Goal: Task Accomplishment & Management: Manage account settings

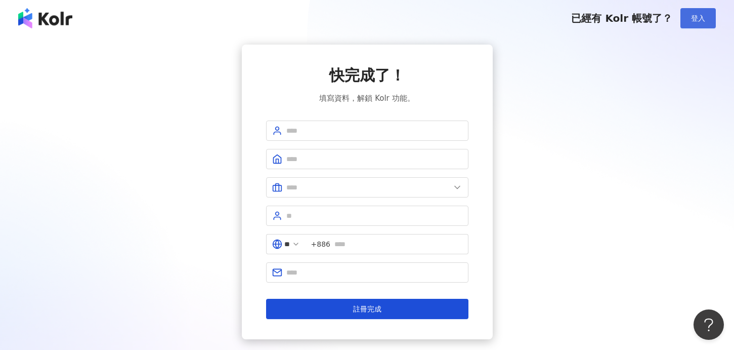
click at [694, 15] on span "登入" at bounding box center [698, 18] width 14 height 8
click at [702, 12] on button "登入" at bounding box center [698, 18] width 35 height 20
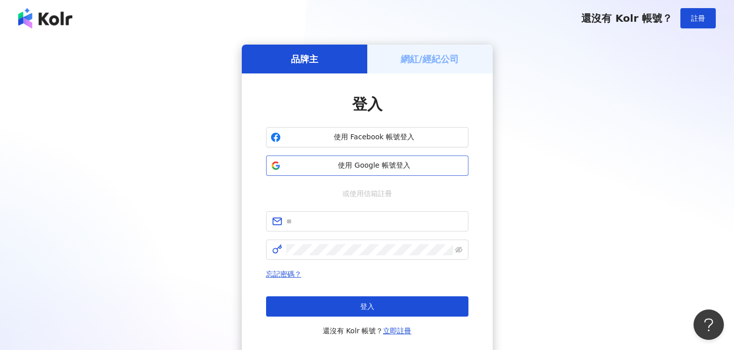
click at [337, 168] on span "使用 Google 帳號登入" at bounding box center [374, 165] width 179 height 10
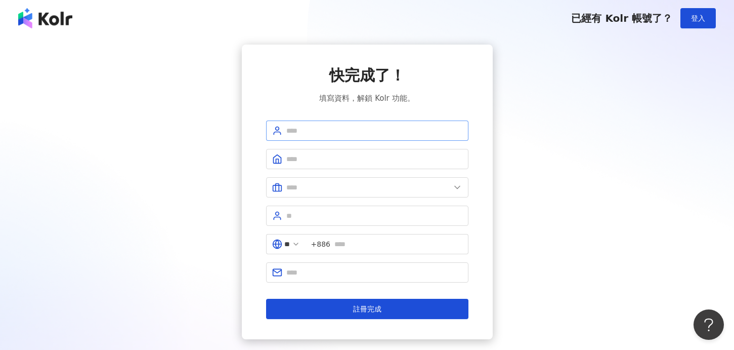
click at [326, 136] on span at bounding box center [367, 130] width 202 height 20
type input "*"
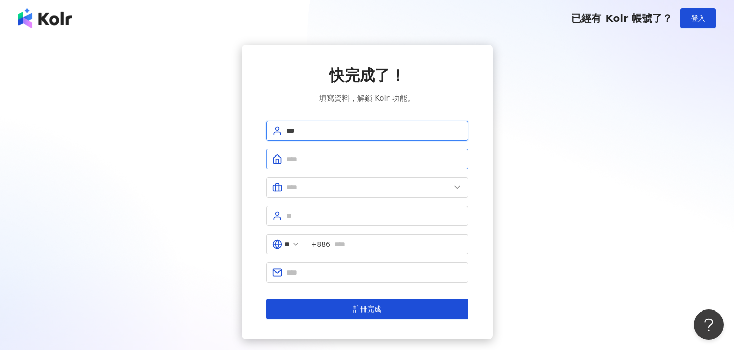
type input "***"
click at [341, 150] on span at bounding box center [367, 159] width 202 height 20
type input "**********"
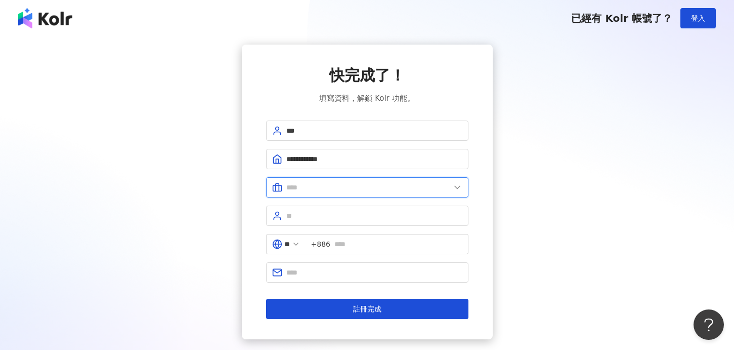
click at [334, 187] on input "text" at bounding box center [368, 187] width 164 height 11
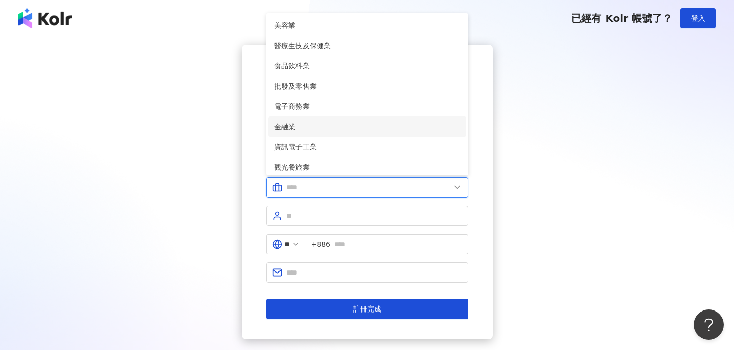
scroll to position [18, 0]
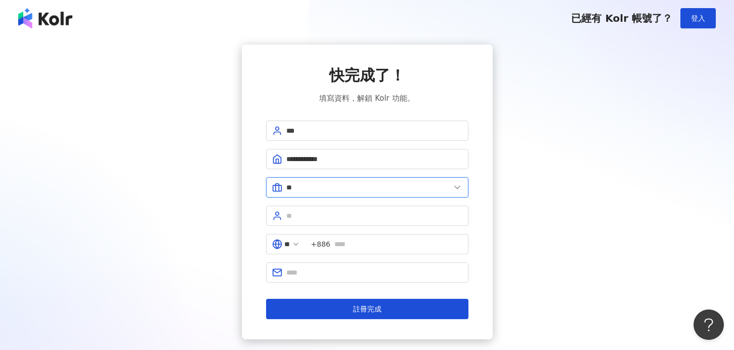
type input "*"
click at [342, 189] on input "text" at bounding box center [368, 187] width 164 height 11
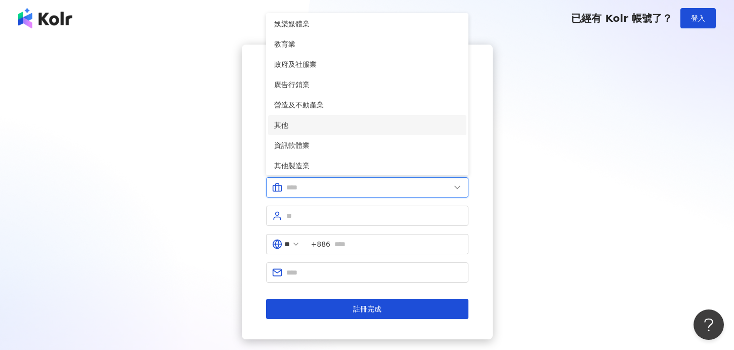
scroll to position [207, 0]
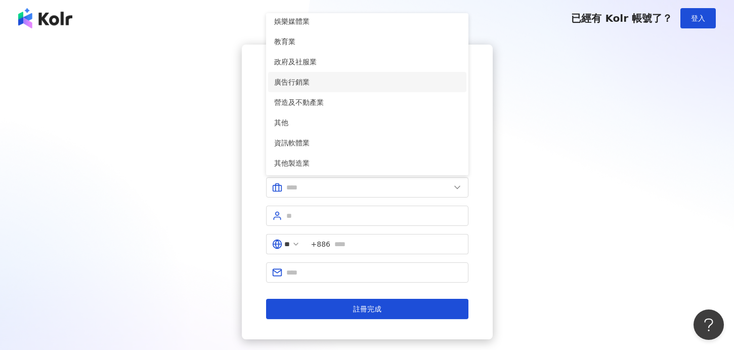
click at [359, 82] on span "廣告行銷業" at bounding box center [367, 81] width 186 height 11
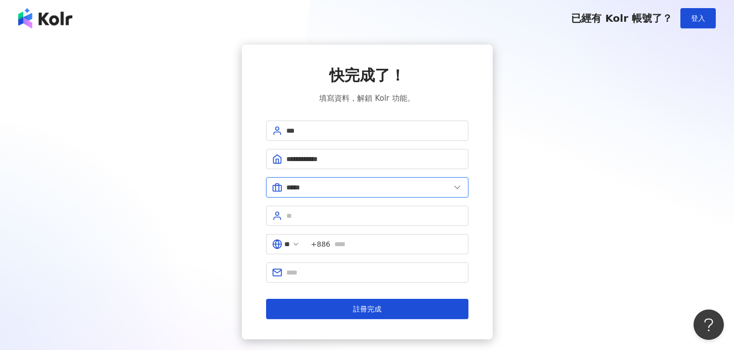
click at [327, 187] on input "*****" at bounding box center [368, 187] width 164 height 11
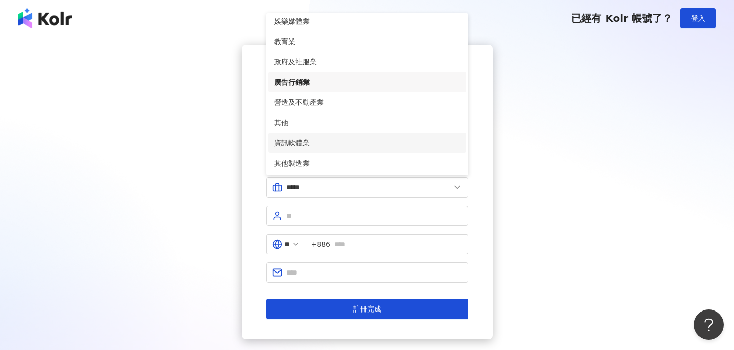
click at [336, 141] on span "資訊軟體業" at bounding box center [367, 142] width 186 height 11
type input "*****"
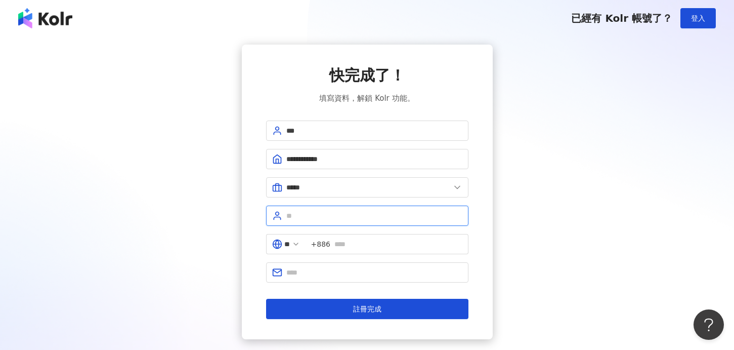
click at [315, 213] on input "text" at bounding box center [374, 215] width 176 height 11
type input "****"
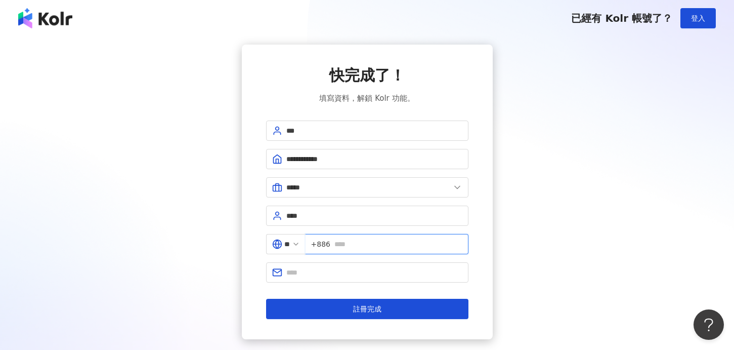
click at [367, 244] on input "text" at bounding box center [399, 243] width 128 height 11
click at [359, 243] on input "**********" at bounding box center [399, 243] width 128 height 11
type input "**********"
click at [352, 271] on input "text" at bounding box center [374, 272] width 176 height 11
type input "**********"
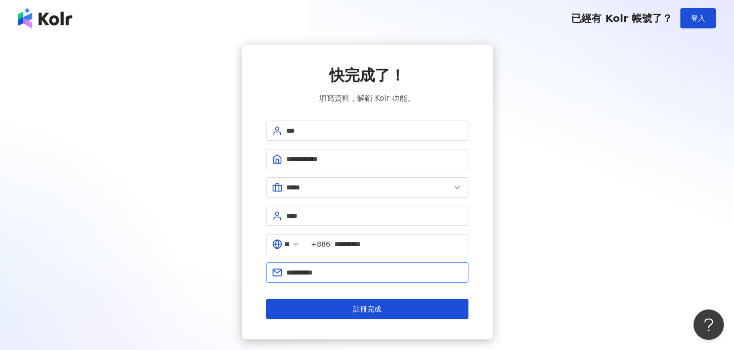
click at [341, 270] on input "**********" at bounding box center [374, 272] width 176 height 11
click at [341, 270] on input "text" at bounding box center [374, 272] width 176 height 11
type input "**********"
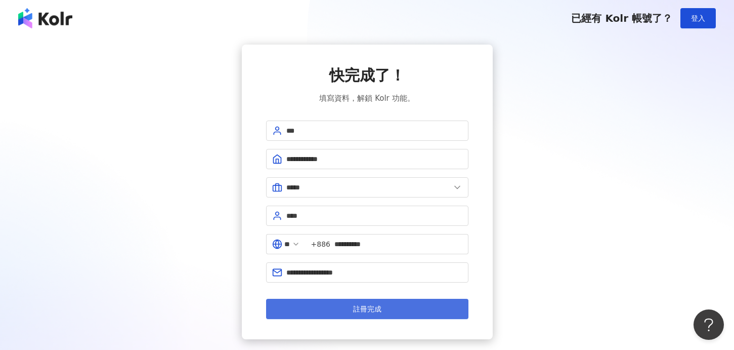
click at [357, 305] on span "註冊完成" at bounding box center [367, 309] width 28 height 8
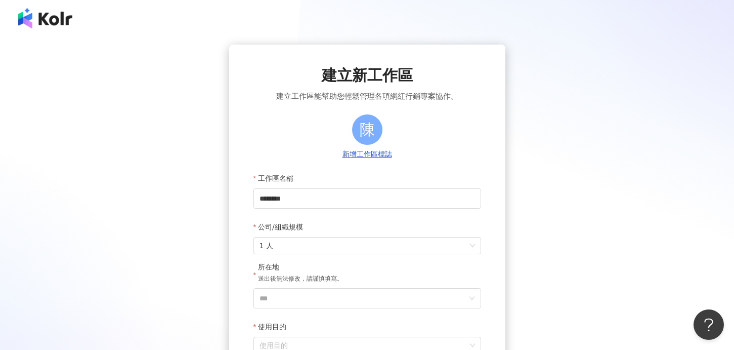
click at [47, 25] on img at bounding box center [45, 18] width 54 height 20
click at [53, 25] on img at bounding box center [45, 18] width 54 height 20
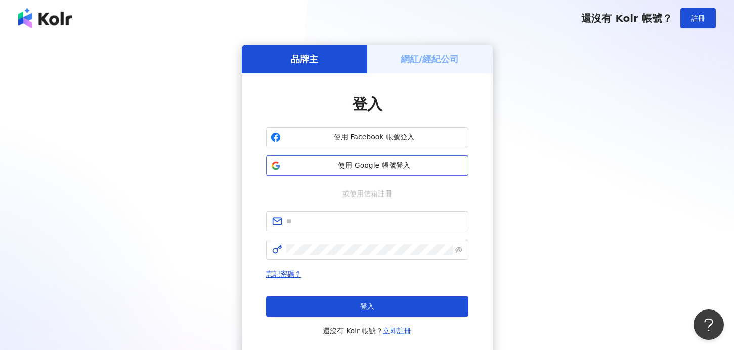
click at [315, 170] on span "使用 Google 帳號登入" at bounding box center [374, 165] width 179 height 10
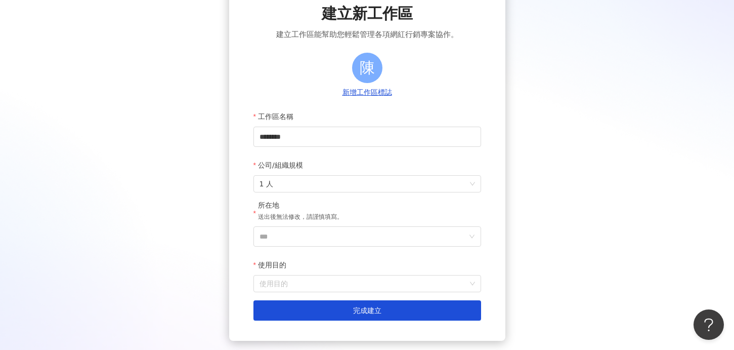
scroll to position [97, 0]
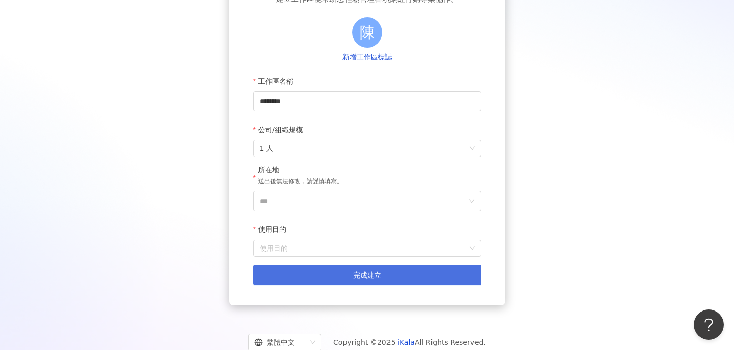
click at [314, 276] on button "完成建立" at bounding box center [368, 275] width 228 height 20
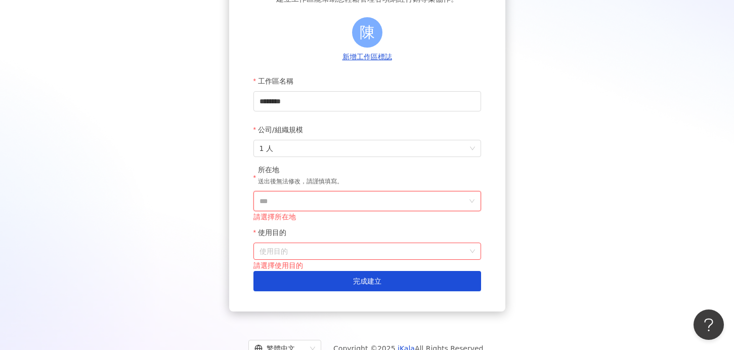
click at [311, 200] on input "***" at bounding box center [364, 200] width 208 height 19
click at [402, 63] on div "台灣" at bounding box center [425, 58] width 97 height 18
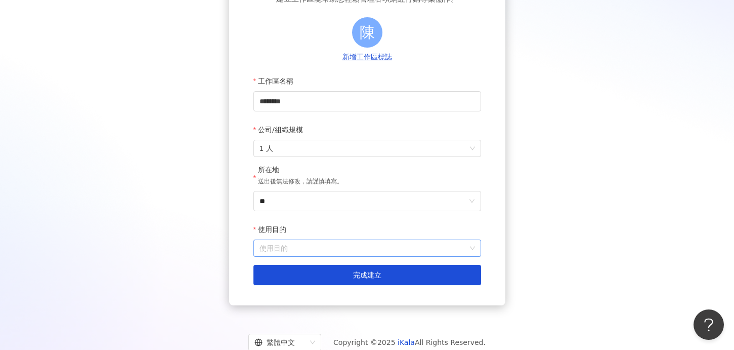
click at [317, 246] on input "使用目的" at bounding box center [368, 248] width 216 height 16
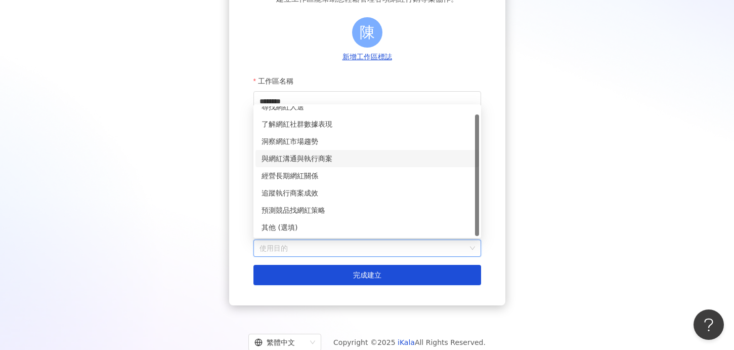
scroll to position [0, 0]
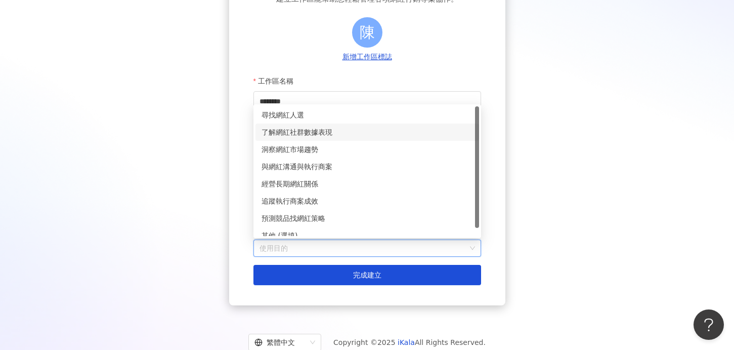
click at [317, 130] on div "了解網紅社群數據表現" at bounding box center [368, 132] width 212 height 11
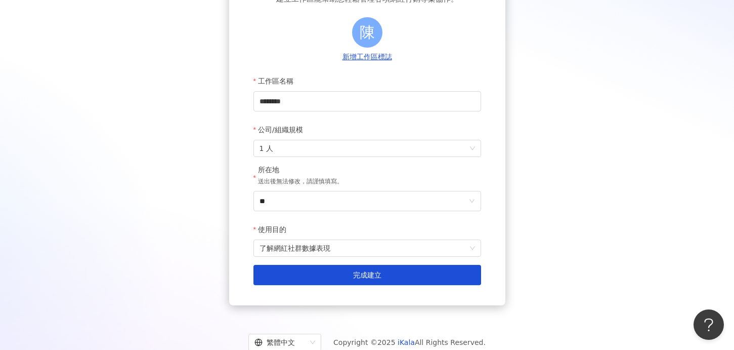
click at [309, 112] on form "工作區名稱 ******** 公司/組織規模 1 人 所在地 送出後無法修改，請謹慎填寫。 ** 使用目的 了解網紅社群數據表現 建立為測試工作區 完成建立" at bounding box center [368, 178] width 228 height 214
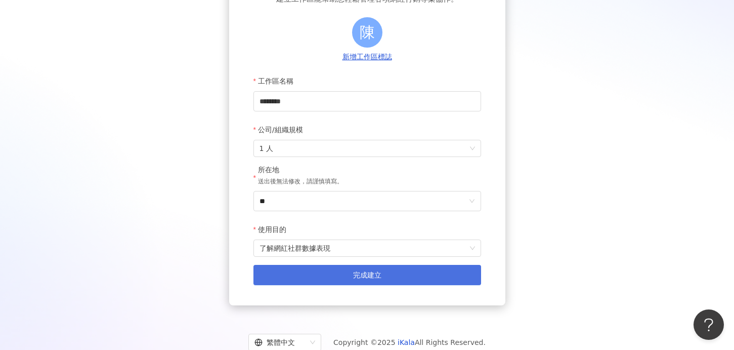
click at [306, 274] on button "完成建立" at bounding box center [368, 275] width 228 height 20
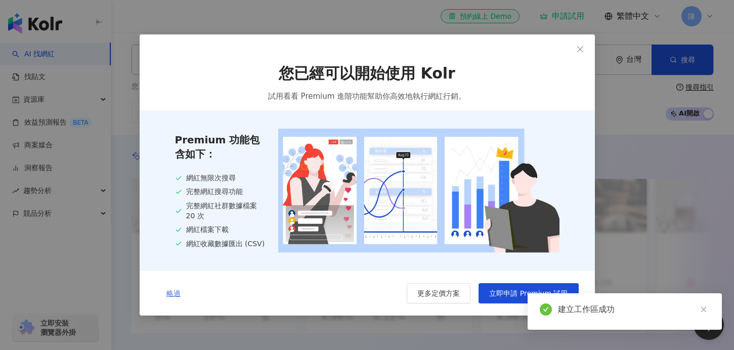
click at [171, 293] on span "略過" at bounding box center [174, 293] width 14 height 8
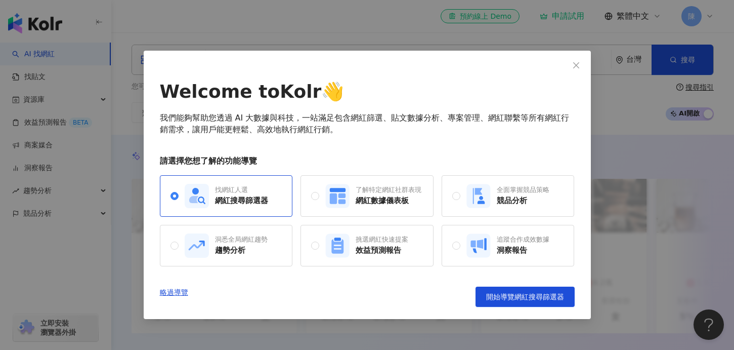
click at [611, 100] on div "Welcome to Kolr 👋 我們能夠幫助您透過 AI 大數據與科技，一站滿足包含網紅篩選、貼文數據分析、專案管理、網紅聯繫等所有網紅行銷需求，讓用戶能…" at bounding box center [367, 175] width 734 height 350
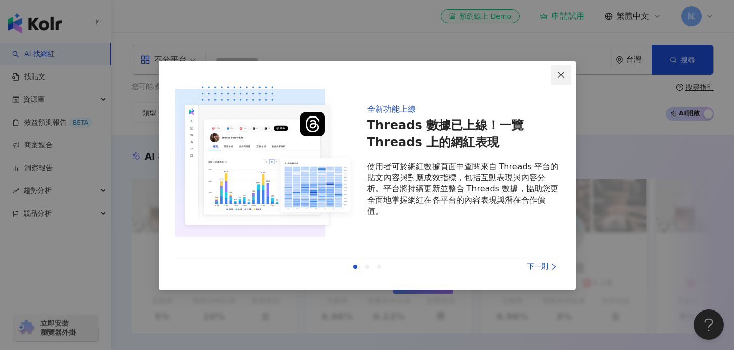
click at [564, 74] on icon "close" at bounding box center [561, 75] width 8 height 8
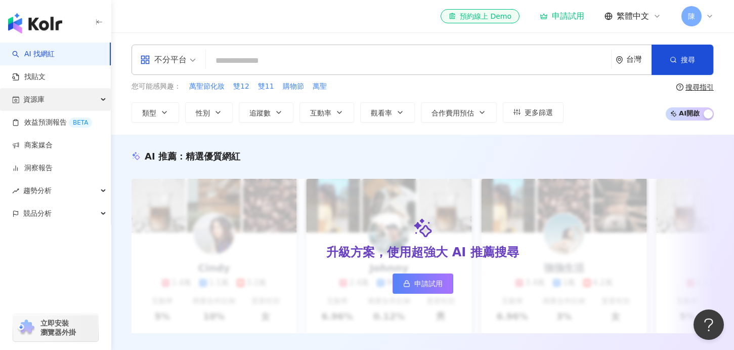
click at [33, 102] on span "資源庫" at bounding box center [33, 99] width 21 height 23
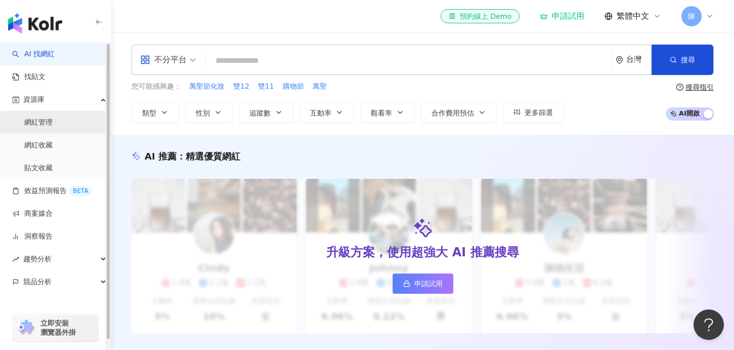
click at [46, 121] on link "網紅管理" at bounding box center [38, 122] width 28 height 10
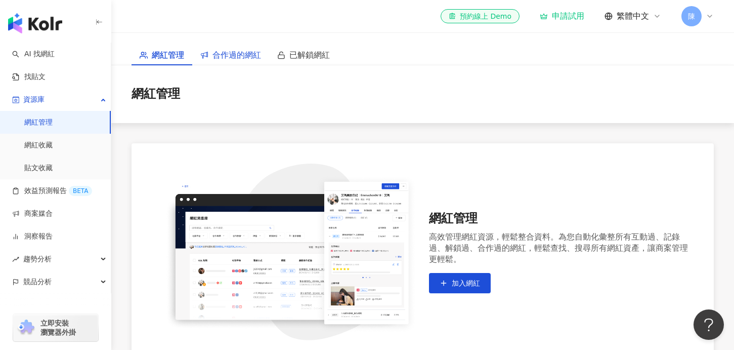
click at [246, 57] on span "合作過的網紅" at bounding box center [237, 55] width 49 height 13
click at [690, 13] on span "陳" at bounding box center [691, 16] width 7 height 11
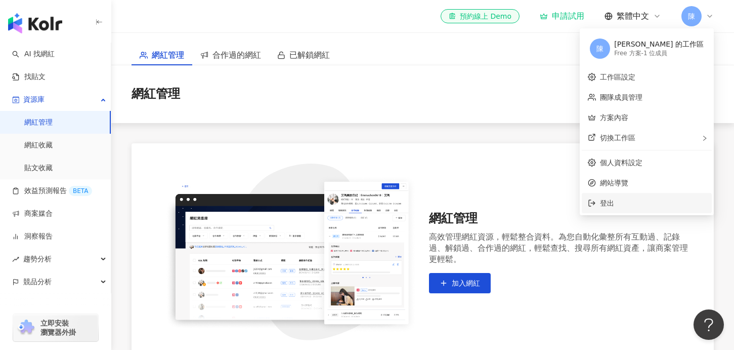
click at [631, 201] on li "登出" at bounding box center [647, 203] width 130 height 20
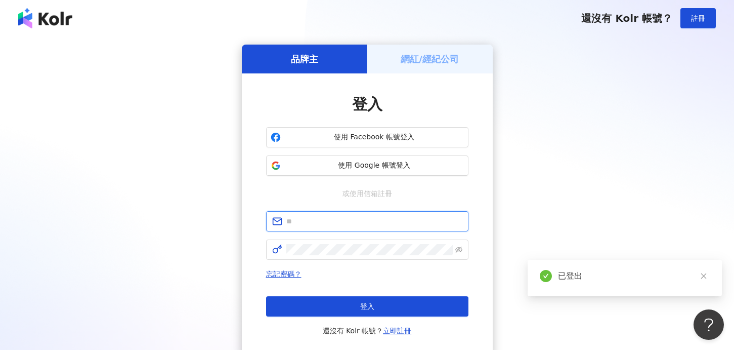
click at [330, 224] on input "text" at bounding box center [374, 221] width 176 height 11
type input "*"
type input "**********"
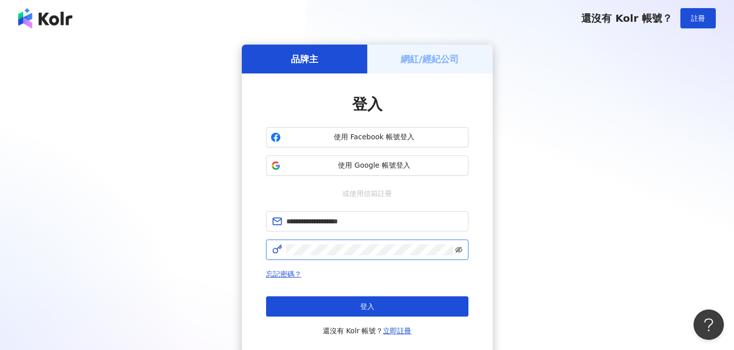
click at [460, 247] on icon "eye-invisible" at bounding box center [459, 249] width 7 height 6
click at [297, 317] on div "登入 還沒有 Kolr 帳號？ 立即註冊" at bounding box center [367, 316] width 202 height 40
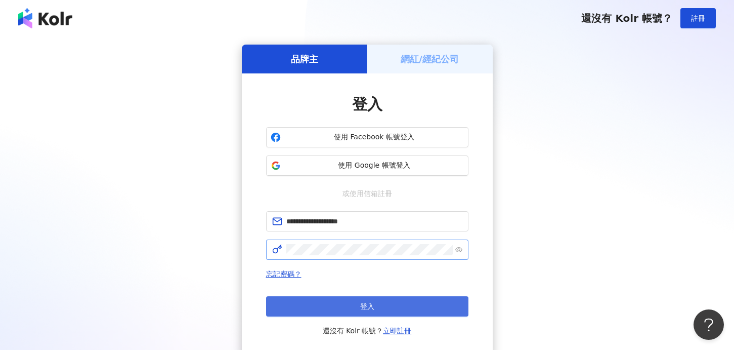
click at [288, 307] on button "登入" at bounding box center [367, 306] width 202 height 20
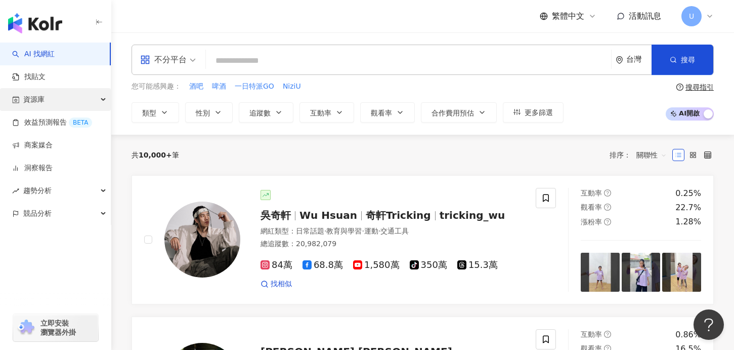
click at [42, 94] on span "資源庫" at bounding box center [33, 99] width 21 height 23
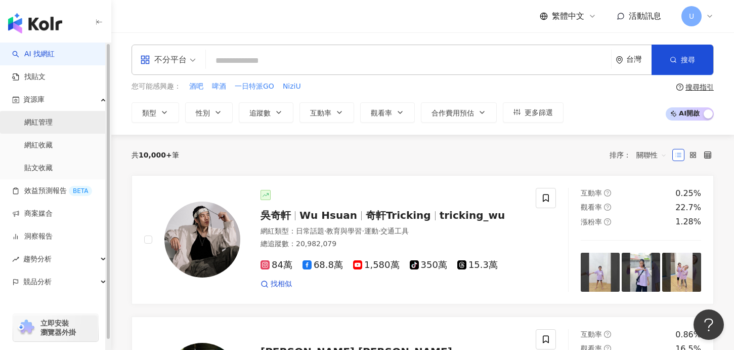
click at [49, 128] on link "網紅管理" at bounding box center [38, 122] width 28 height 10
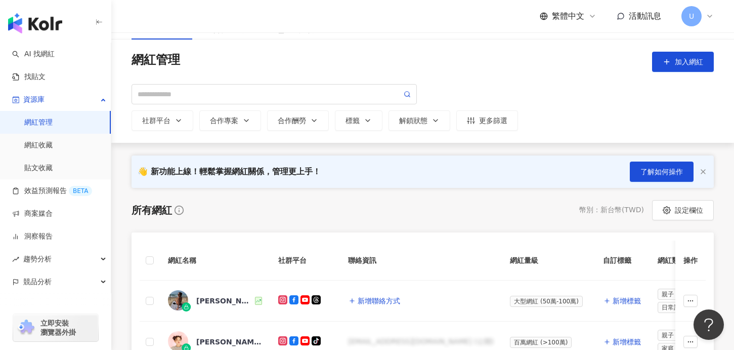
scroll to position [27, 0]
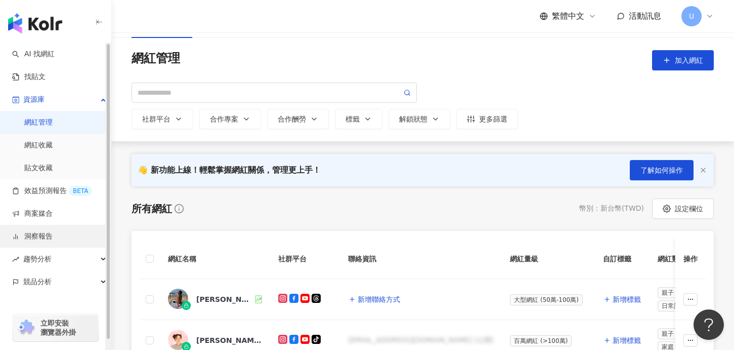
click at [41, 237] on link "洞察報告" at bounding box center [32, 236] width 40 height 10
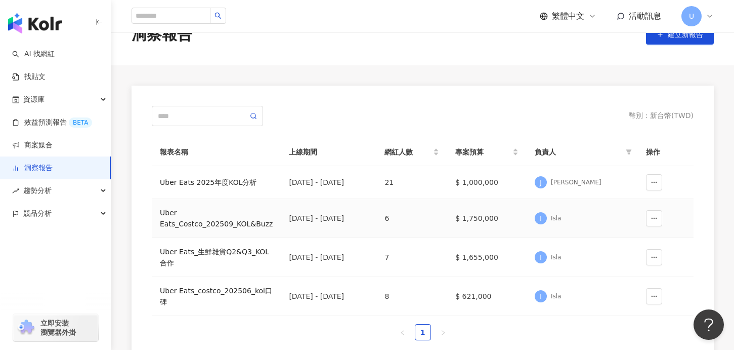
scroll to position [29, 0]
click at [218, 259] on div "Uber Eats_生鮮雜貨Q2&Q3_KOL合作" at bounding box center [216, 256] width 113 height 22
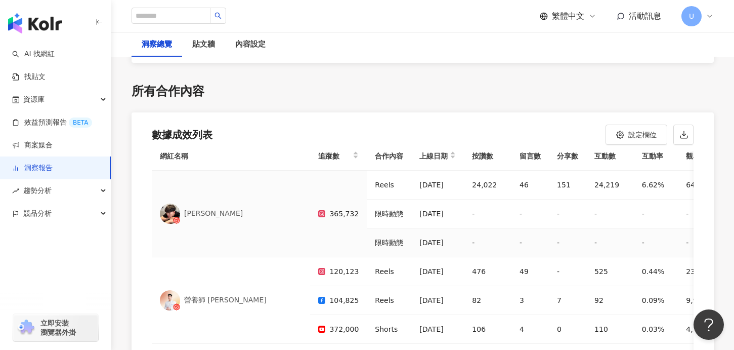
scroll to position [10, 0]
click at [420, 149] on div "上線日期" at bounding box center [438, 155] width 36 height 12
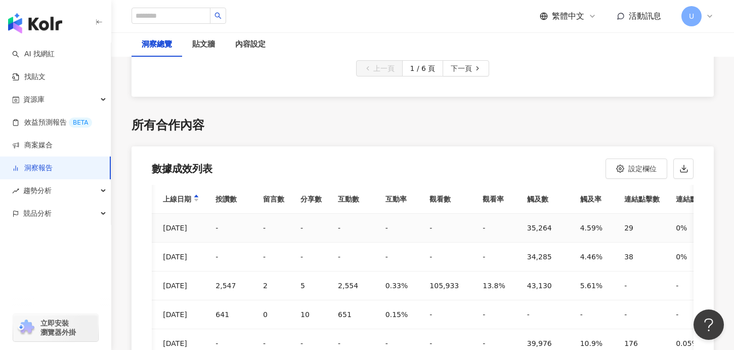
scroll to position [0, 262]
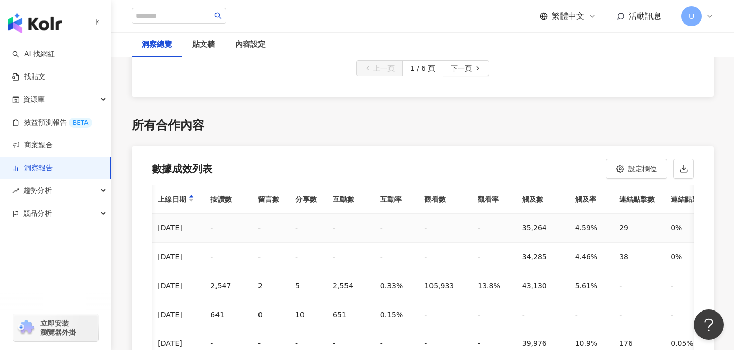
click at [522, 222] on div "35,264" at bounding box center [540, 228] width 37 height 12
copy div "35,264"
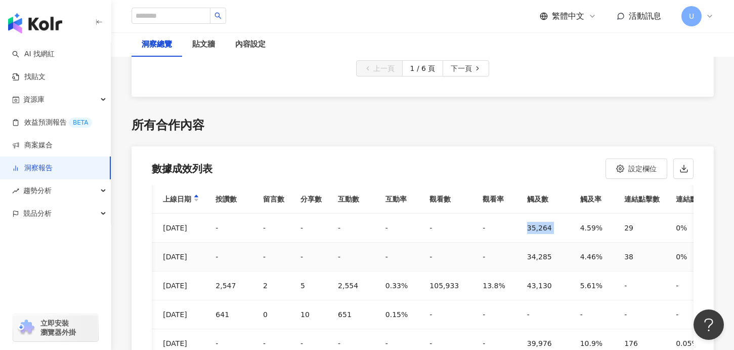
scroll to position [0, 257]
click at [527, 279] on div "43,130" at bounding box center [545, 285] width 37 height 12
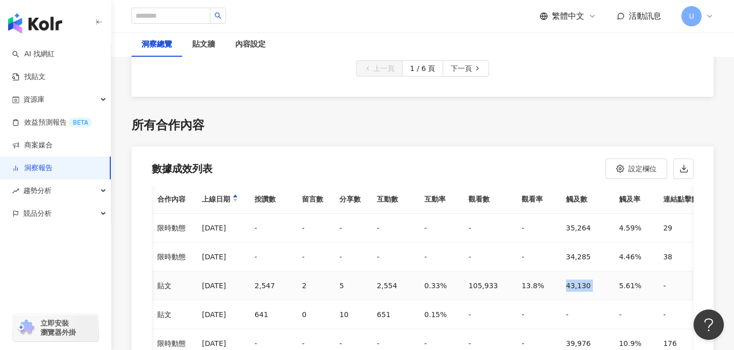
scroll to position [0, 223]
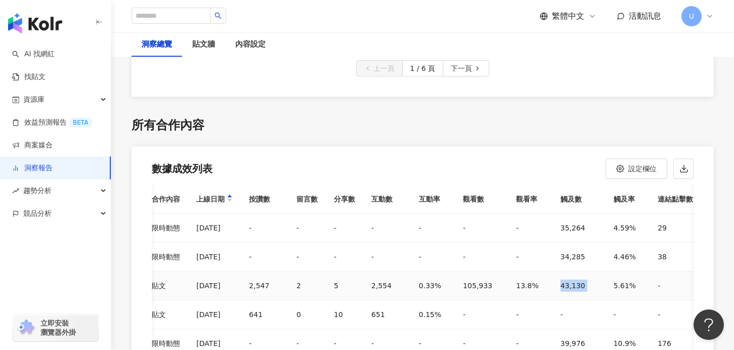
click at [561, 279] on div "43,130" at bounding box center [579, 285] width 37 height 12
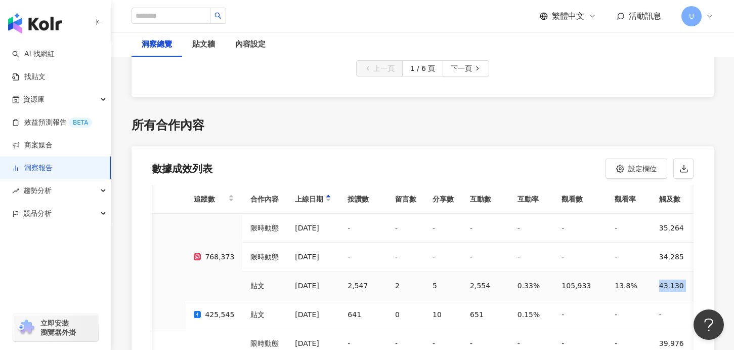
scroll to position [0, 127]
click at [560, 279] on div "105,933" at bounding box center [578, 285] width 37 height 12
copy div "105,933"
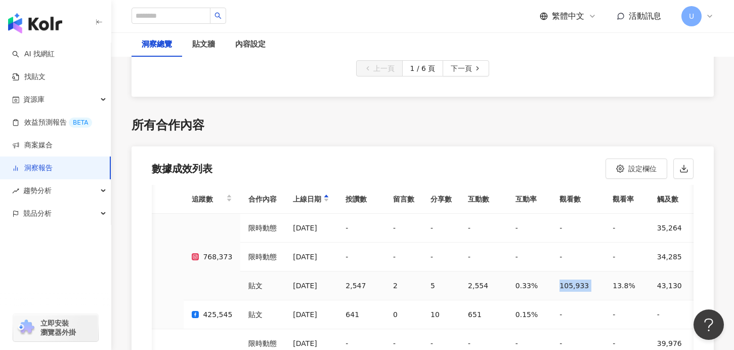
click at [560, 279] on div "105,933" at bounding box center [578, 285] width 37 height 12
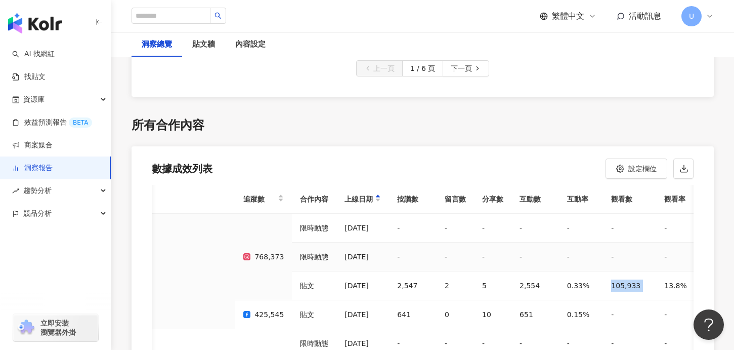
scroll to position [0, 74]
click at [521, 279] on div "2,554" at bounding box center [536, 285] width 31 height 12
copy div "2,554"
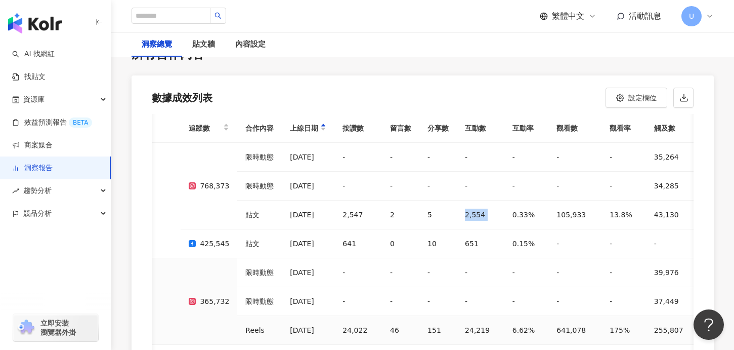
scroll to position [0, 133]
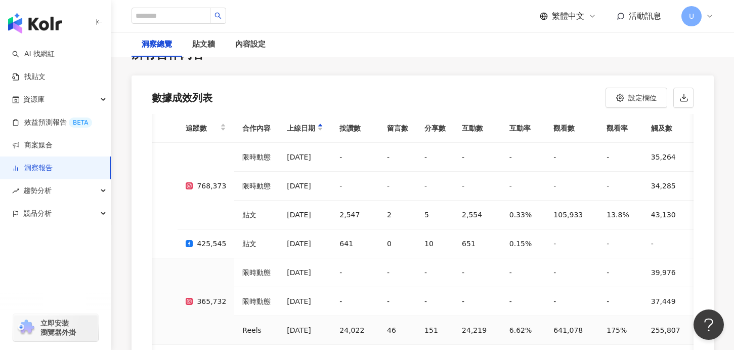
click at [554, 324] on div "641,078" at bounding box center [572, 330] width 37 height 12
copy div "641,078"
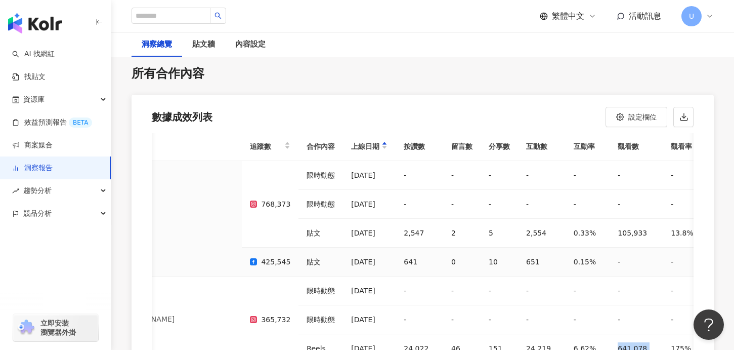
scroll to position [1, 70]
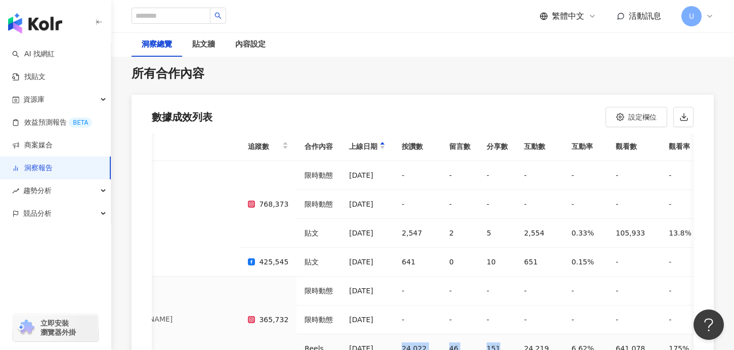
drag, startPoint x: 446, startPoint y: 322, endPoint x: 345, endPoint y: 325, distance: 100.8
click at [345, 334] on tr "Reels [DATE] 24,022 46 151 24,219 6.62% 641,078 175% 255,807 69.9% - - 27 1" at bounding box center [545, 348] width 928 height 29
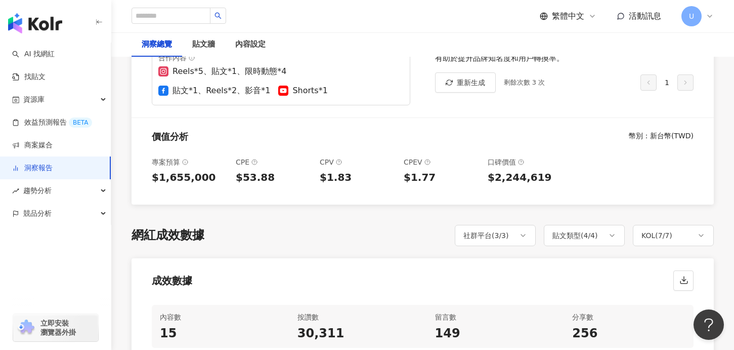
scroll to position [0, 0]
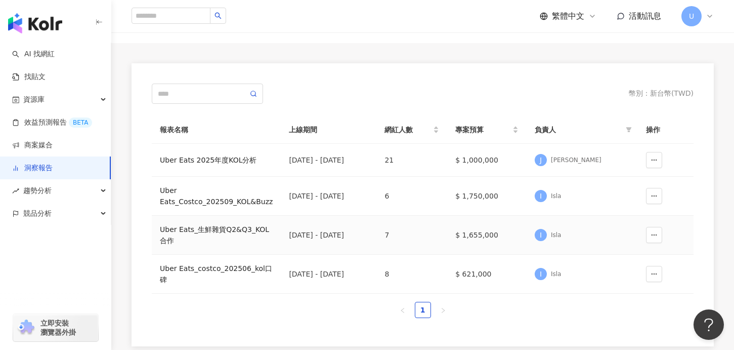
scroll to position [55, 0]
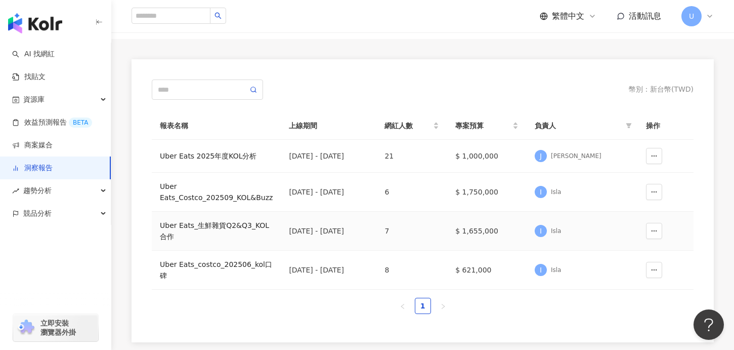
click at [249, 229] on div "Uber Eats_生鮮雜貨Q2&Q3_KOL合作" at bounding box center [216, 231] width 113 height 22
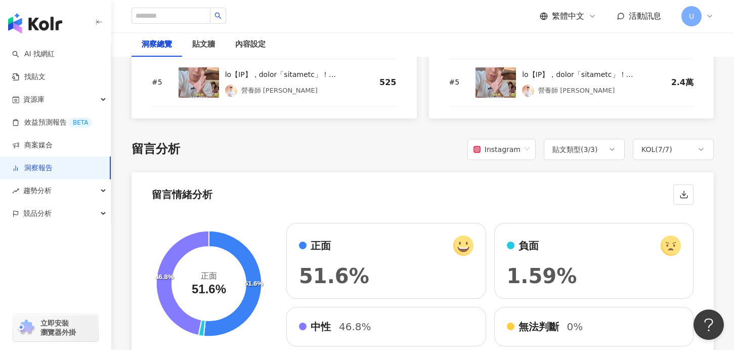
scroll to position [1452, 0]
